Goal: Transaction & Acquisition: Subscribe to service/newsletter

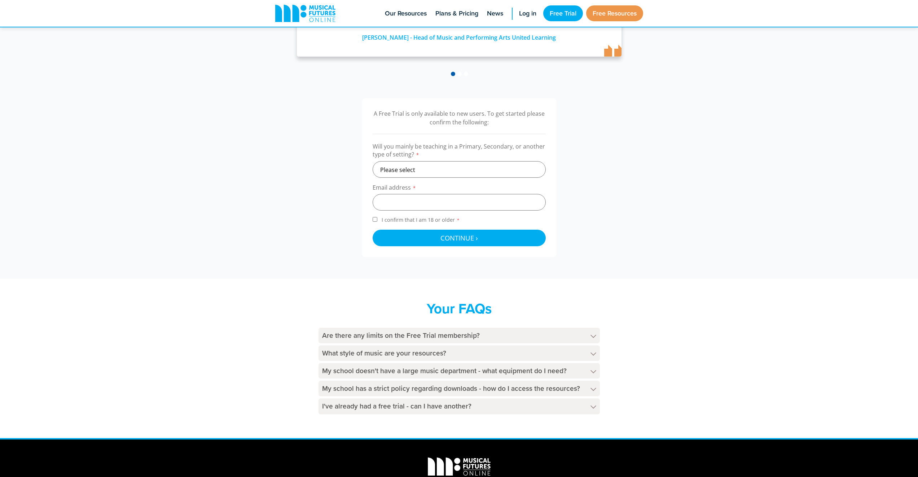
scroll to position [169, 0]
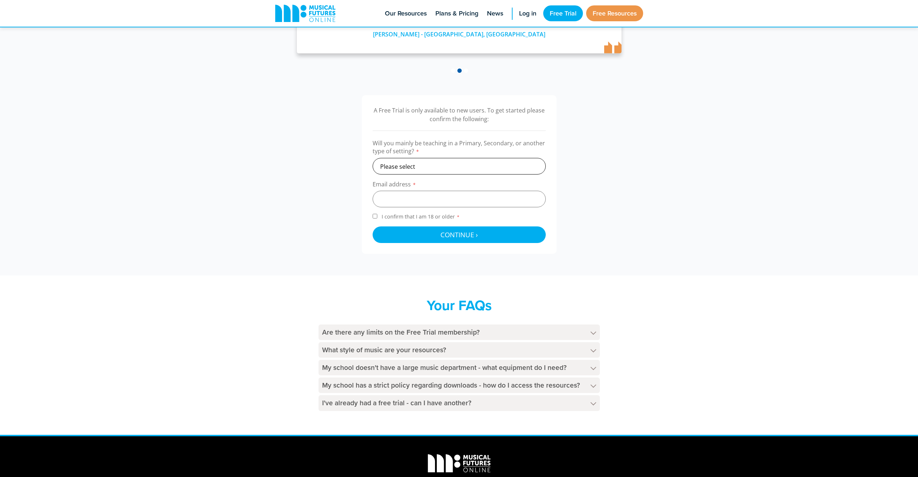
click at [451, 169] on select "Please select Primary Secondary Other" at bounding box center [459, 166] width 173 height 17
select select "primary"
click at [401, 198] on input "email" at bounding box center [459, 199] width 173 height 17
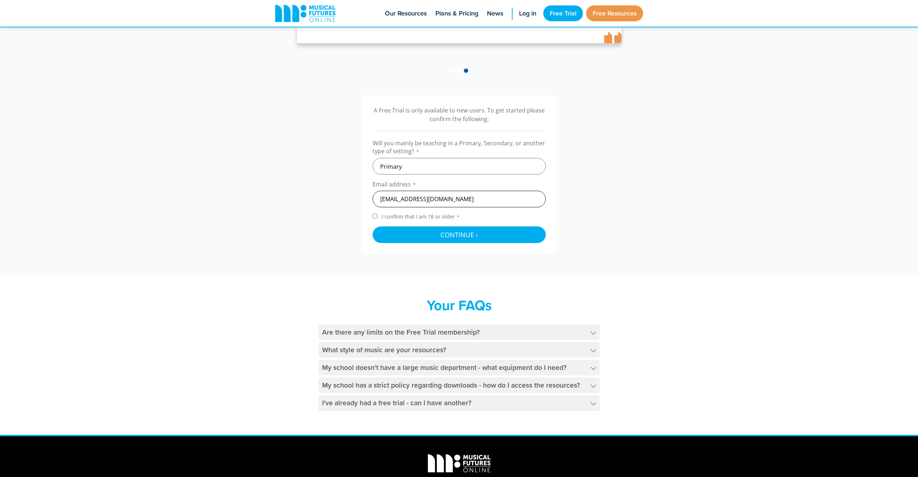
type input "amykirwan01@gmail.com"
click at [377, 215] on label "I confirm that I am 18 or older *" at bounding box center [459, 218] width 173 height 10
click at [377, 215] on input "I confirm that I am 18 or older *" at bounding box center [375, 216] width 5 height 5
checkbox input "true"
click at [434, 235] on button "Continue › Checking your details..." at bounding box center [459, 234] width 173 height 17
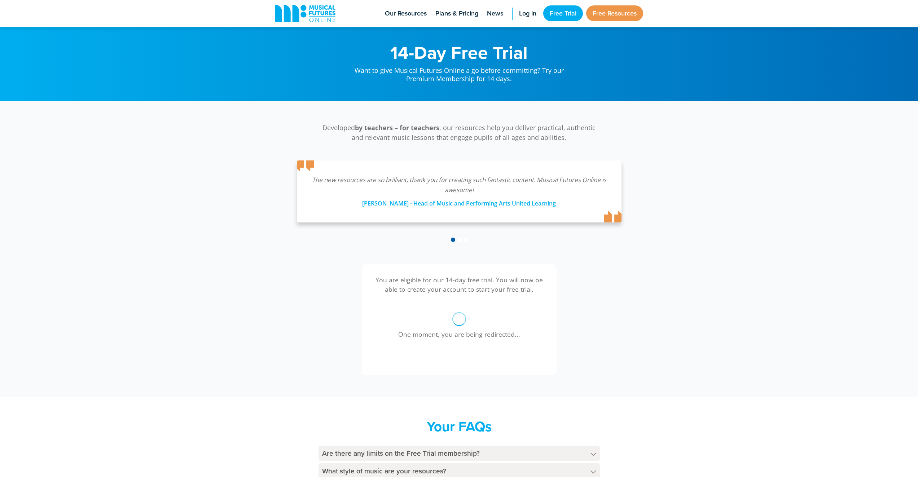
scroll to position [181, 0]
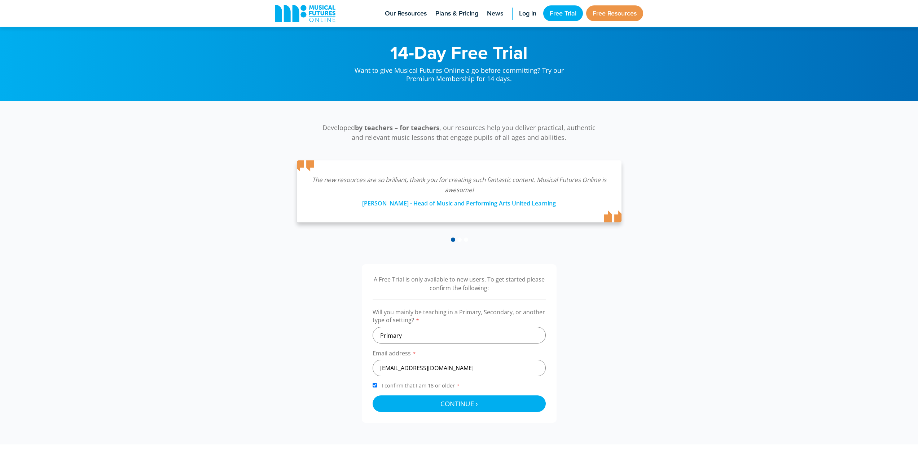
select select "primary"
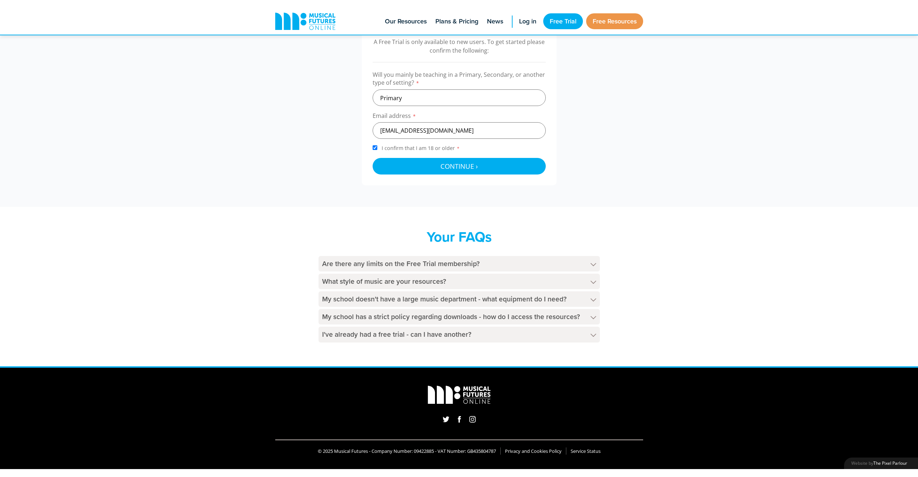
scroll to position [169, 0]
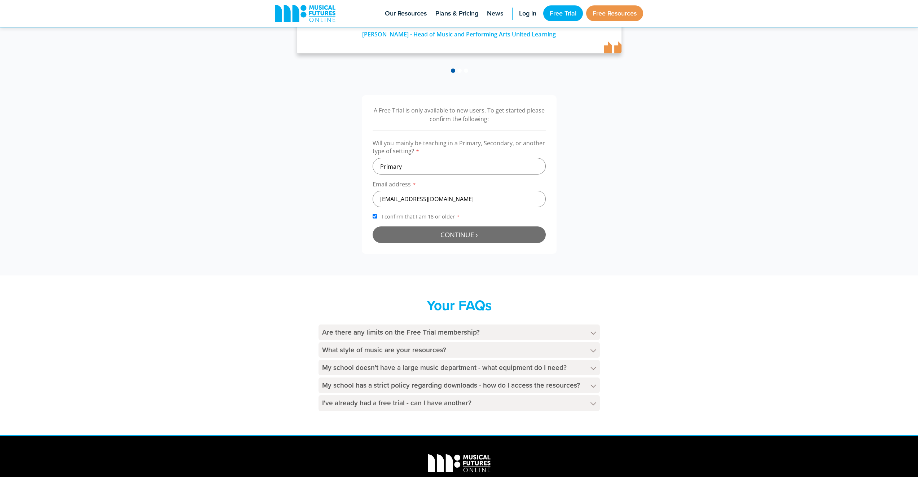
click at [487, 234] on button "Continue › Checking your details..." at bounding box center [459, 234] width 173 height 17
click at [487, 234] on div at bounding box center [459, 234] width 173 height 17
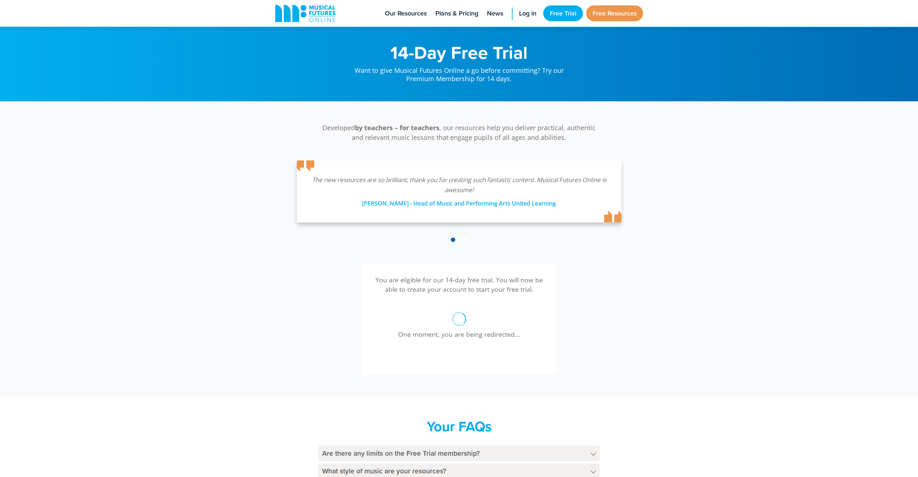
scroll to position [181, 0]
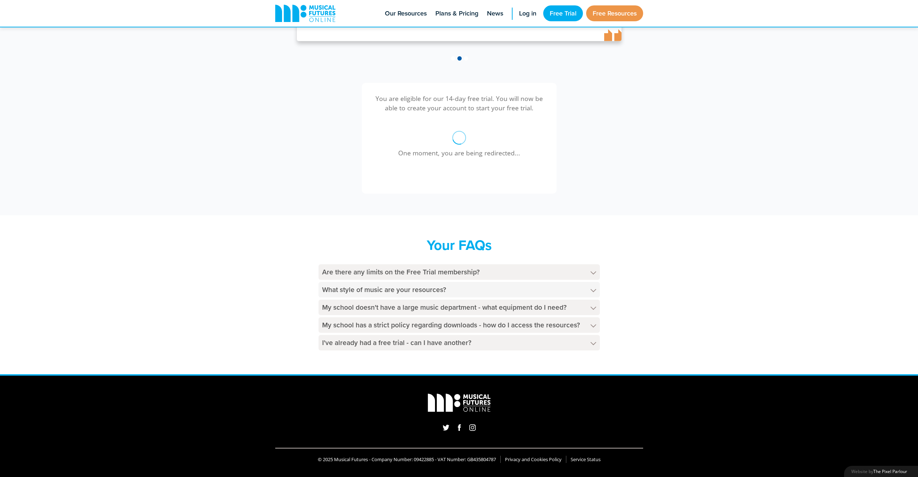
click at [375, 290] on h4 "What style of music are your resources?" at bounding box center [458, 290] width 281 height 16
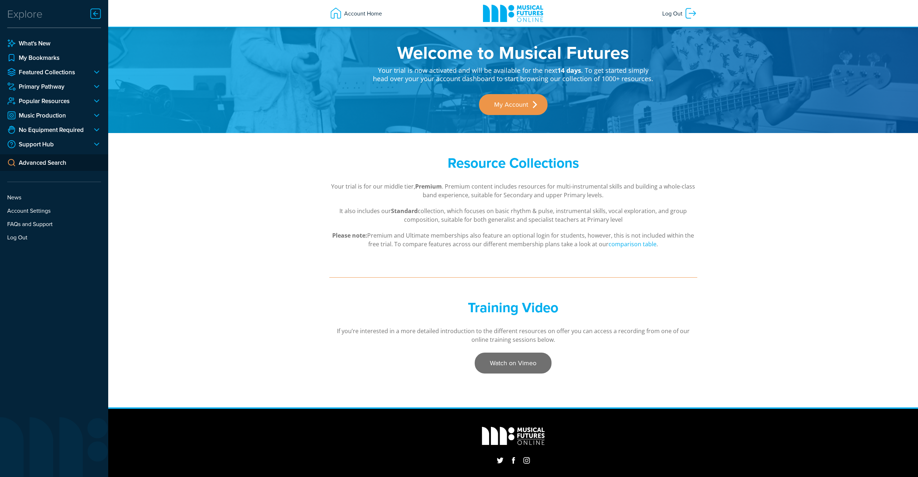
click at [526, 361] on link "Watch on Vimeo" at bounding box center [513, 363] width 77 height 21
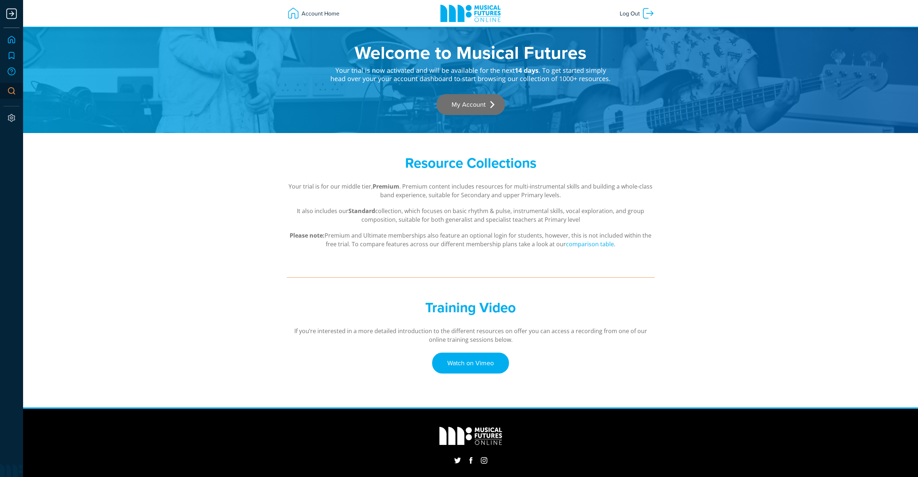
click at [478, 105] on link "My Account" at bounding box center [470, 104] width 69 height 21
